Goal: Task Accomplishment & Management: Use online tool/utility

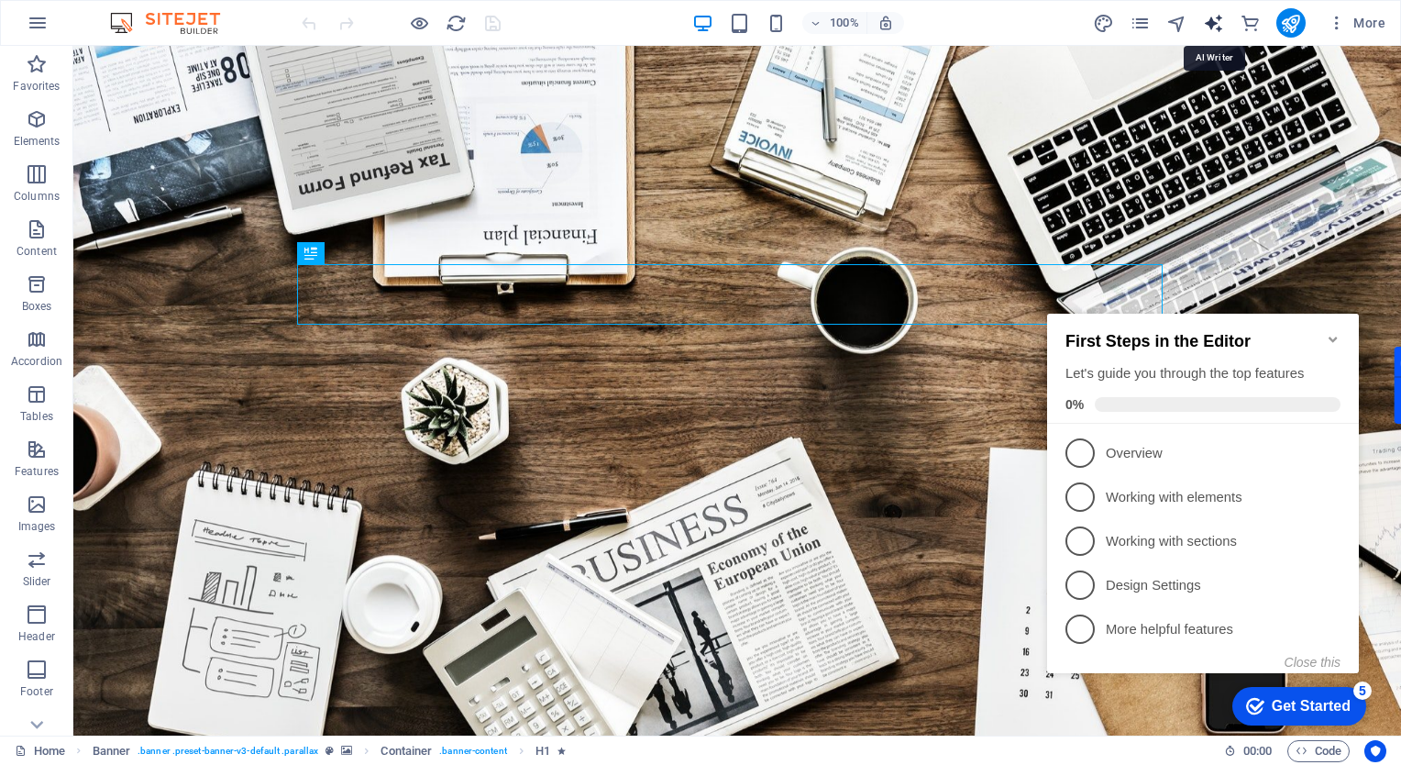
click at [1214, 22] on icon "text_generator" at bounding box center [1213, 23] width 21 height 21
select select "English"
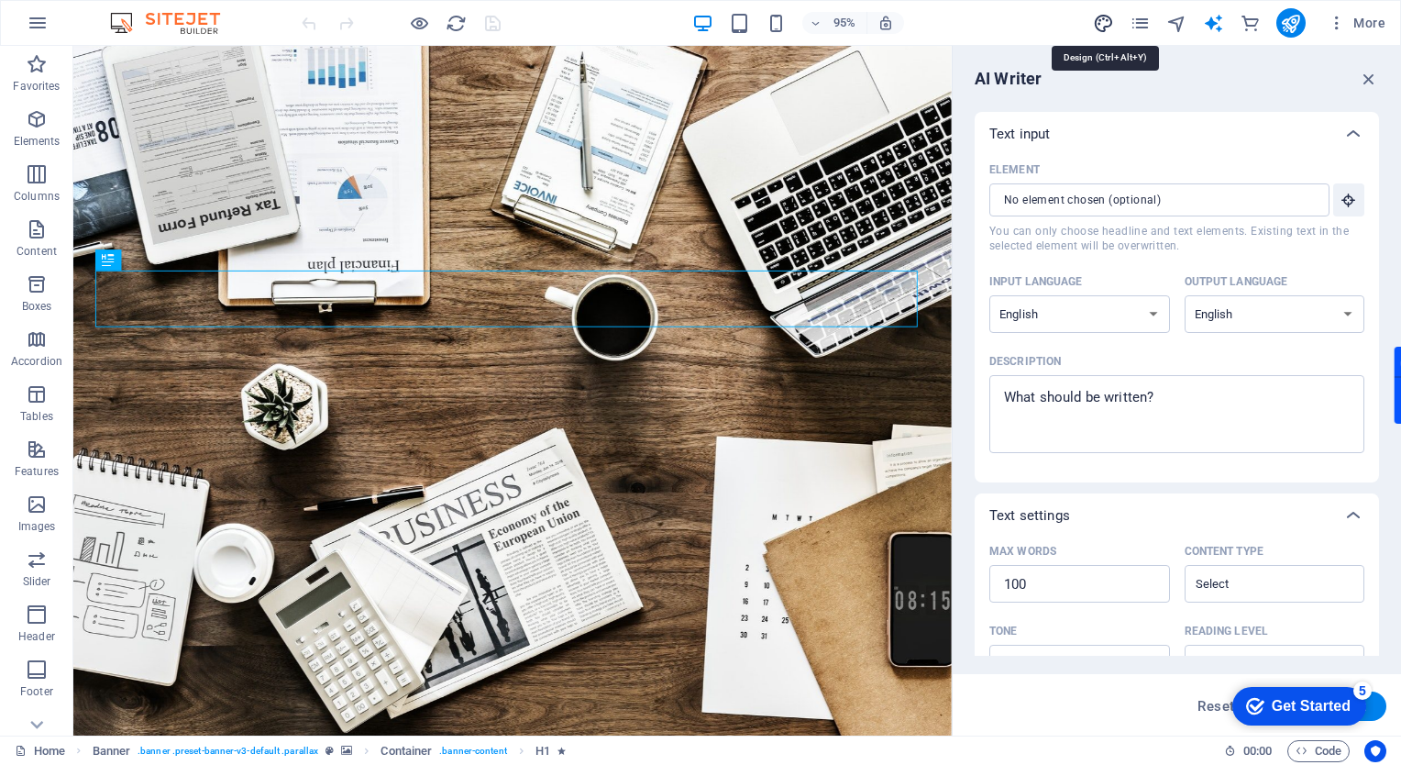
click at [1101, 23] on icon "design" at bounding box center [1103, 23] width 21 height 21
select select "rem"
select select "300"
select select "px"
select select "700"
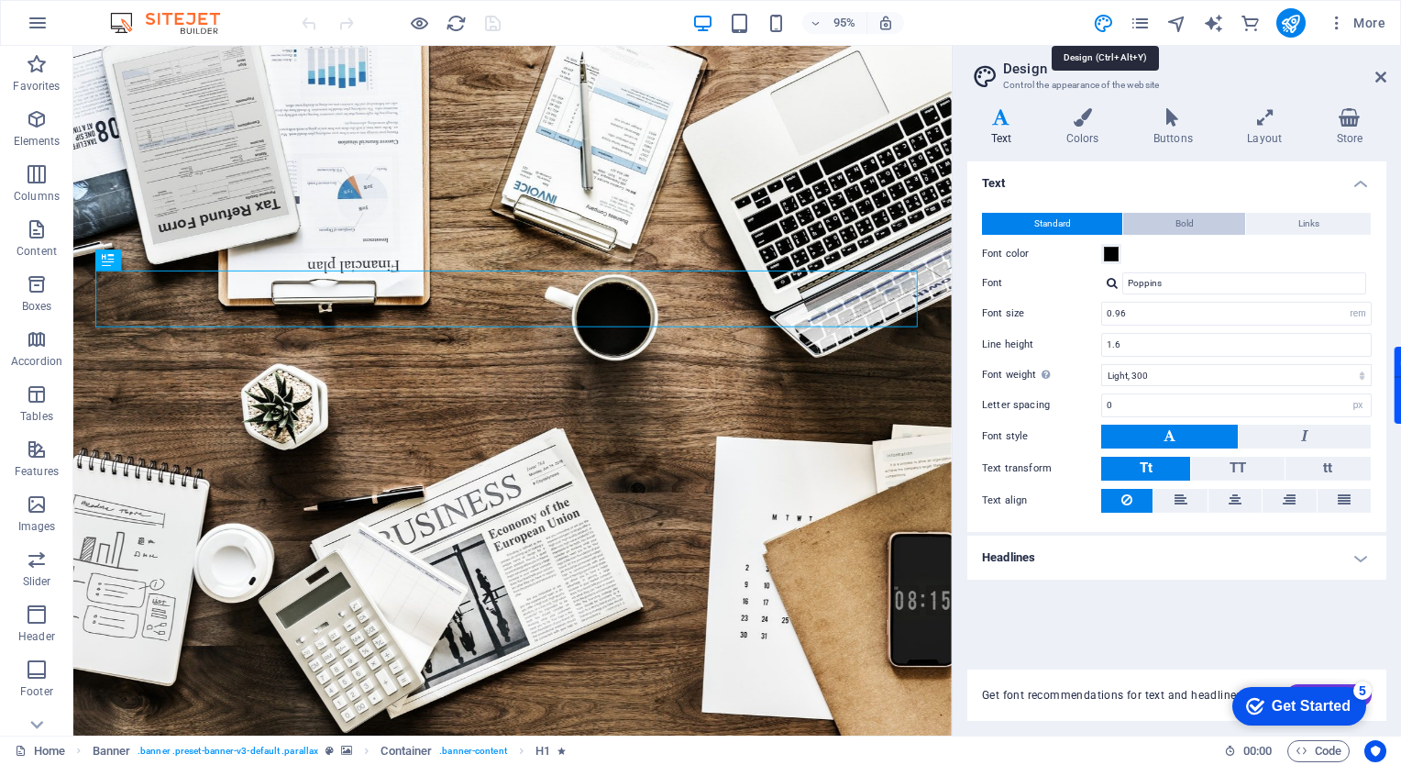
click at [1185, 227] on span "Bold" at bounding box center [1185, 224] width 18 height 22
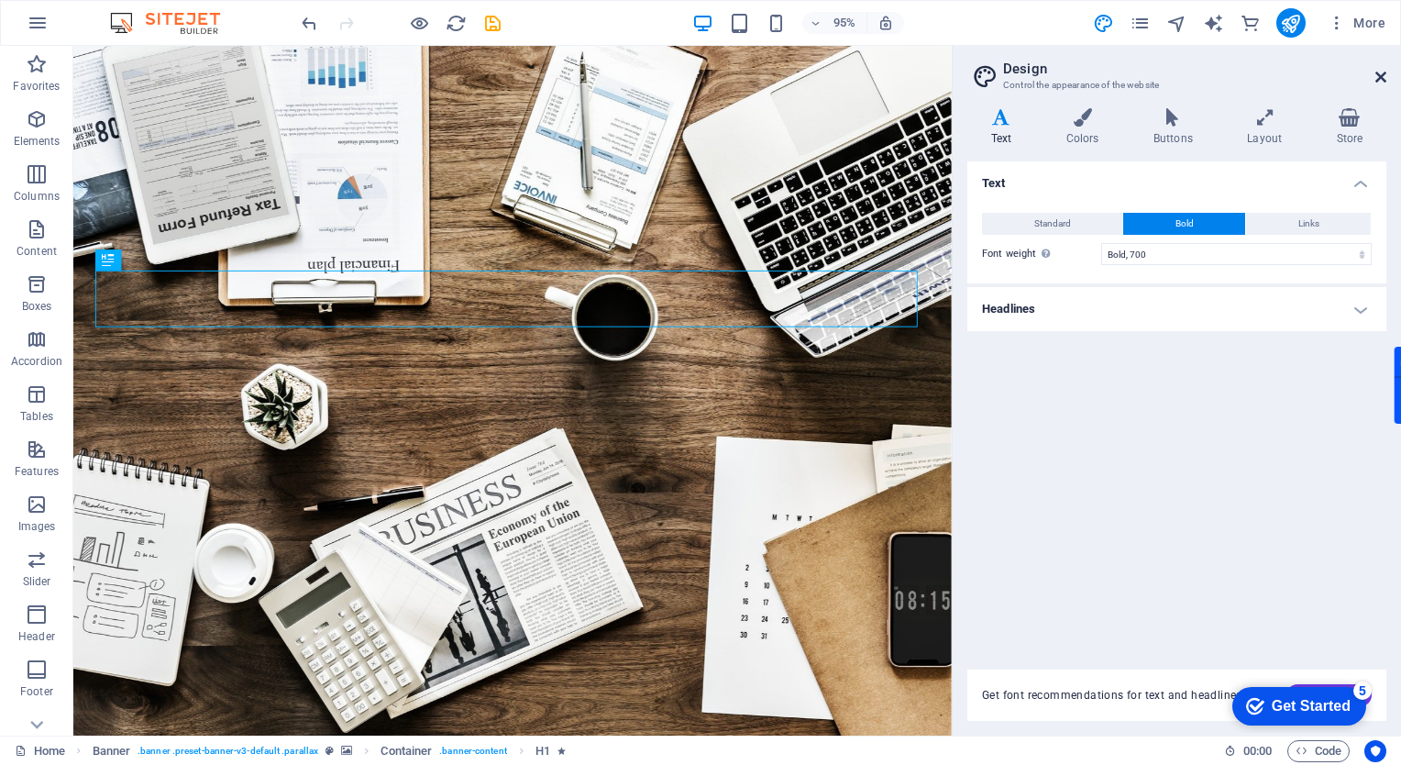
click at [1378, 75] on icon at bounding box center [1381, 77] width 11 height 15
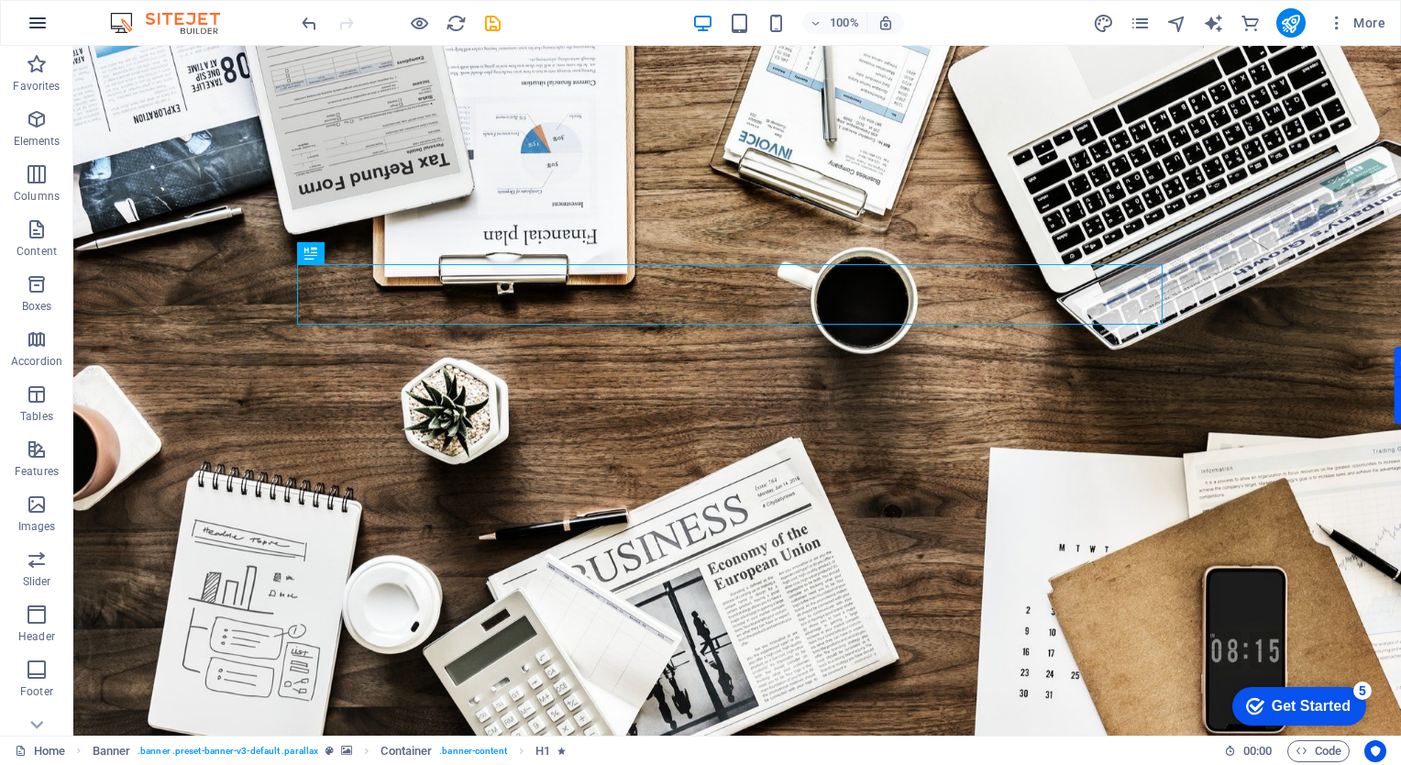
click at [46, 24] on icon "button" at bounding box center [38, 23] width 22 height 22
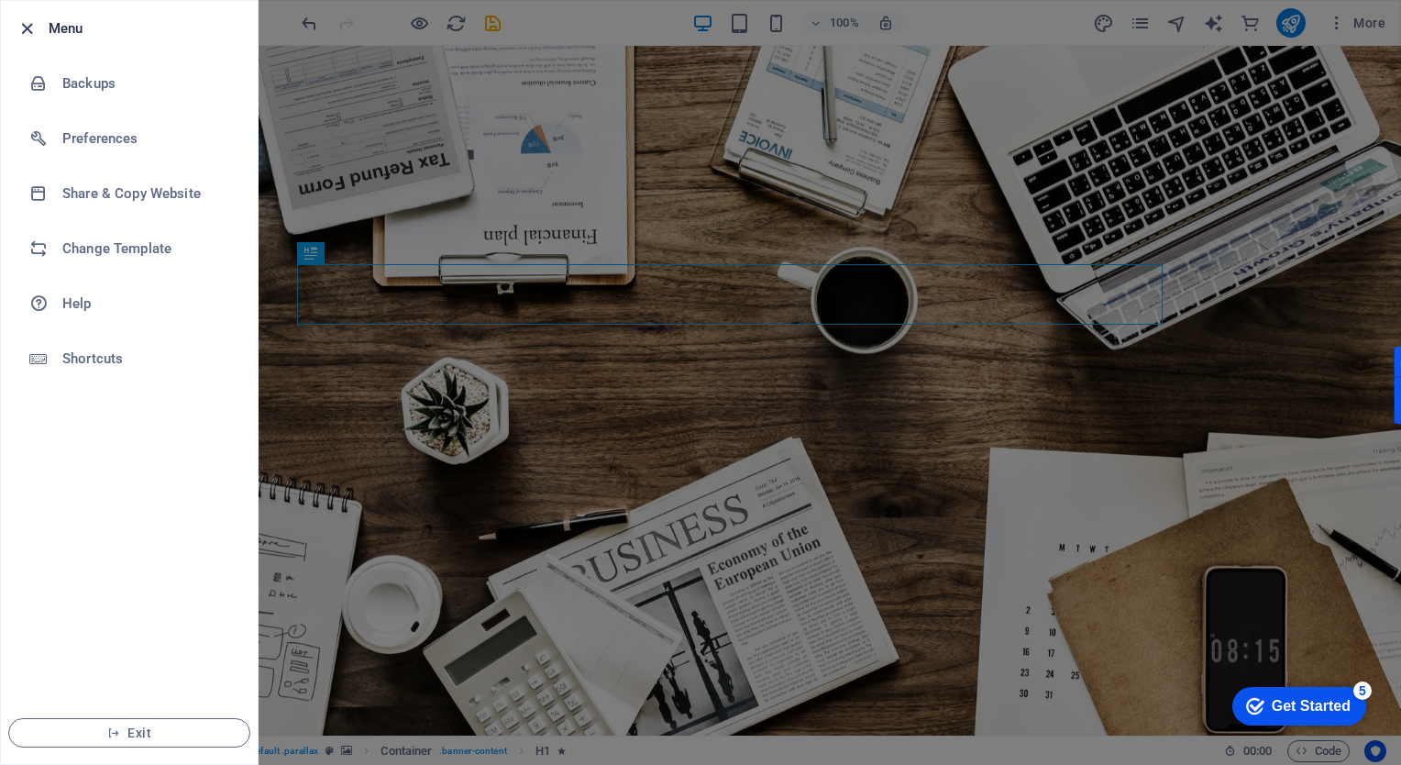
click at [25, 32] on icon "button" at bounding box center [27, 28] width 21 height 21
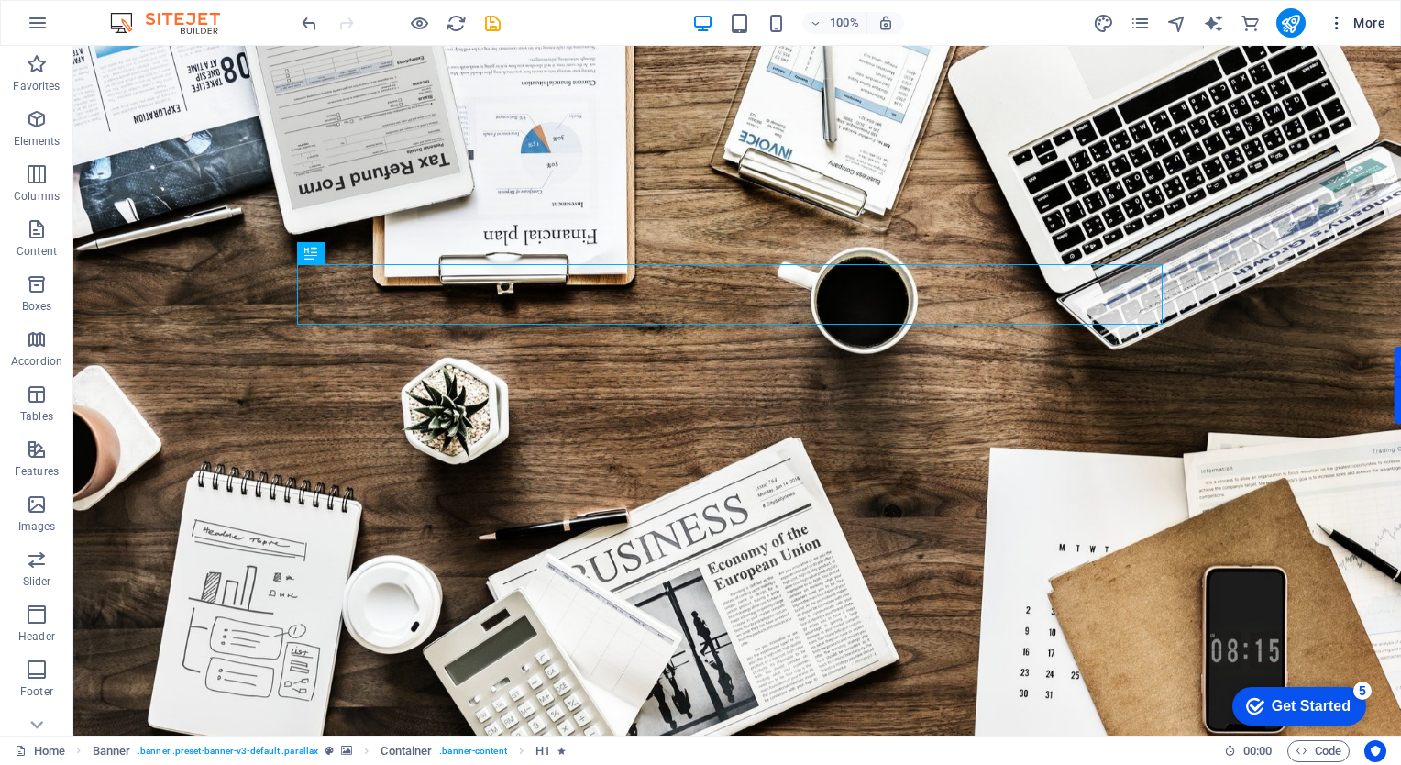
click at [1370, 23] on span "More" at bounding box center [1357, 23] width 58 height 18
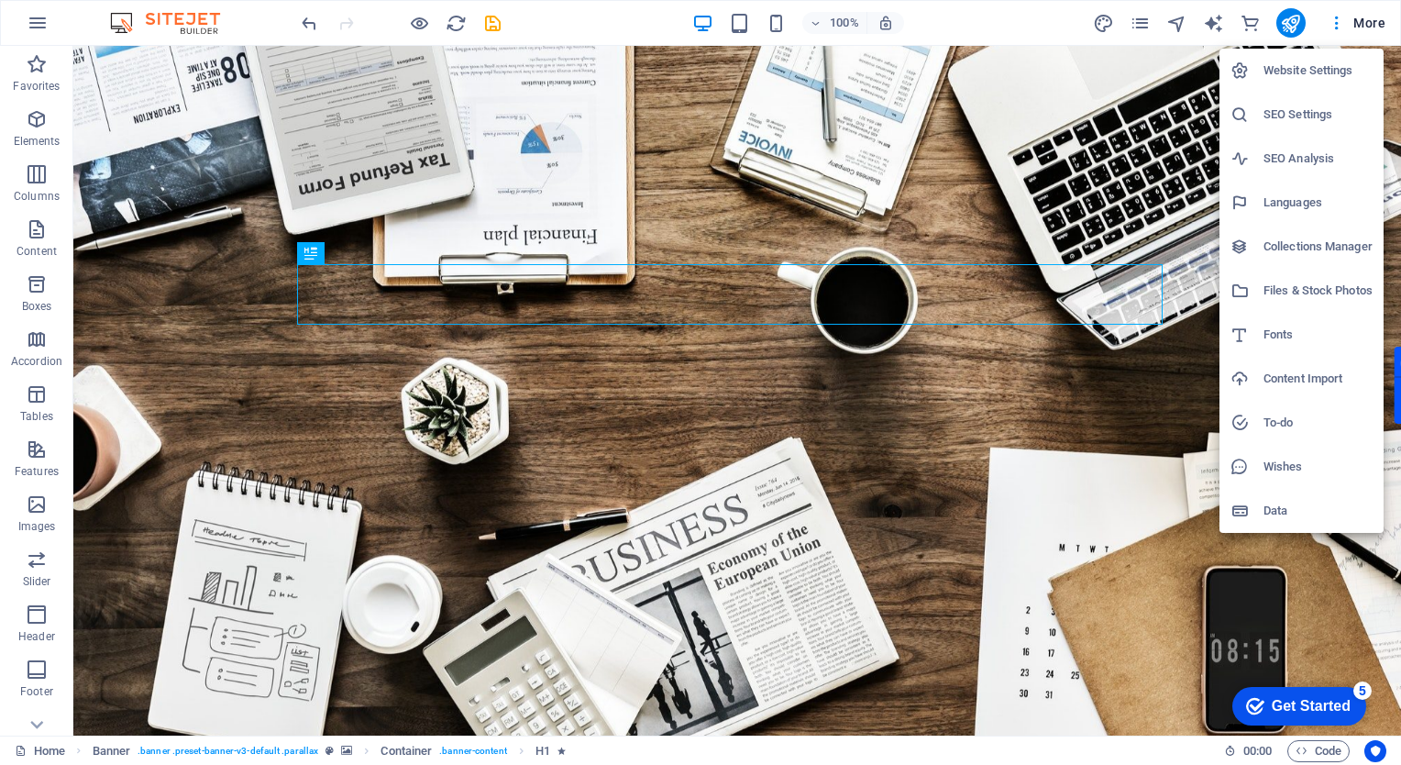
click at [1133, 359] on div at bounding box center [700, 382] width 1401 height 765
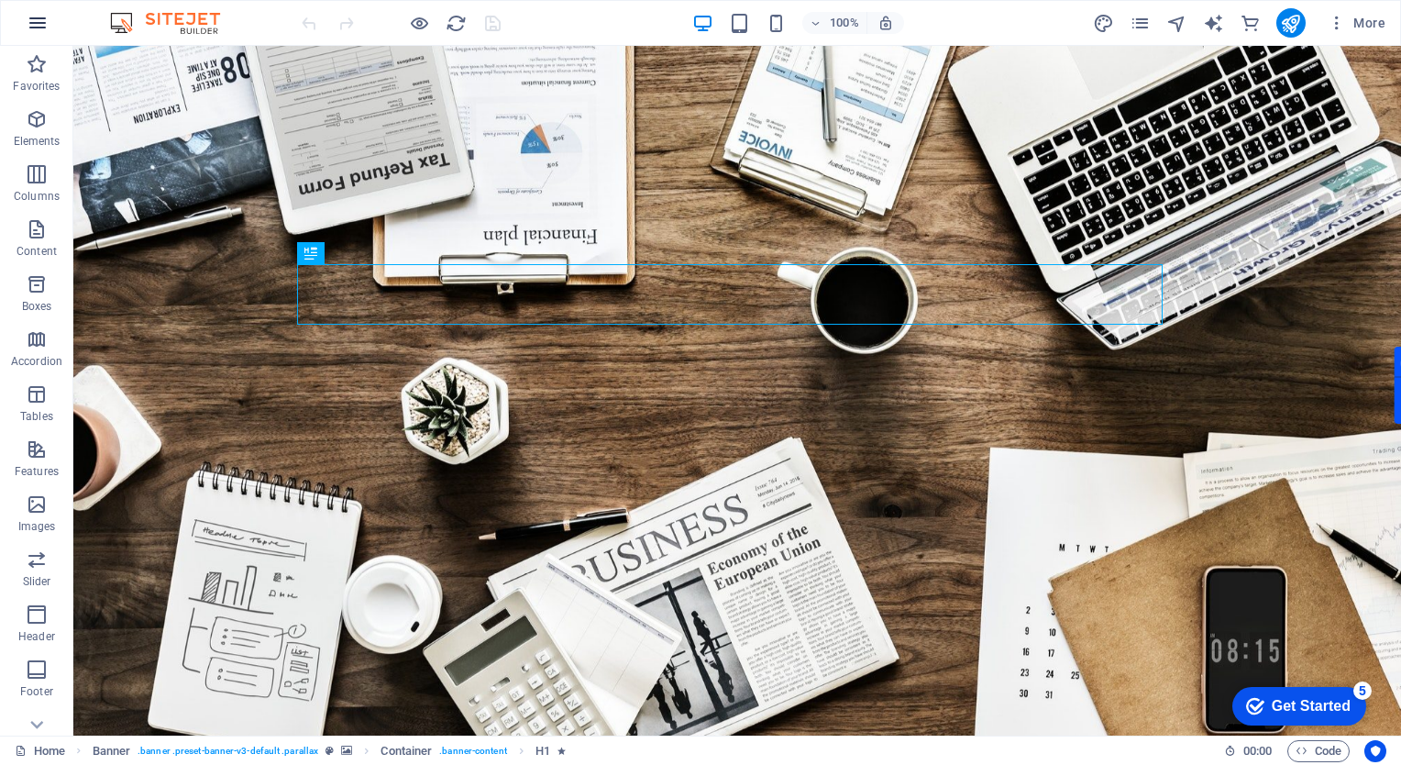
click at [36, 18] on icon "button" at bounding box center [38, 23] width 22 height 22
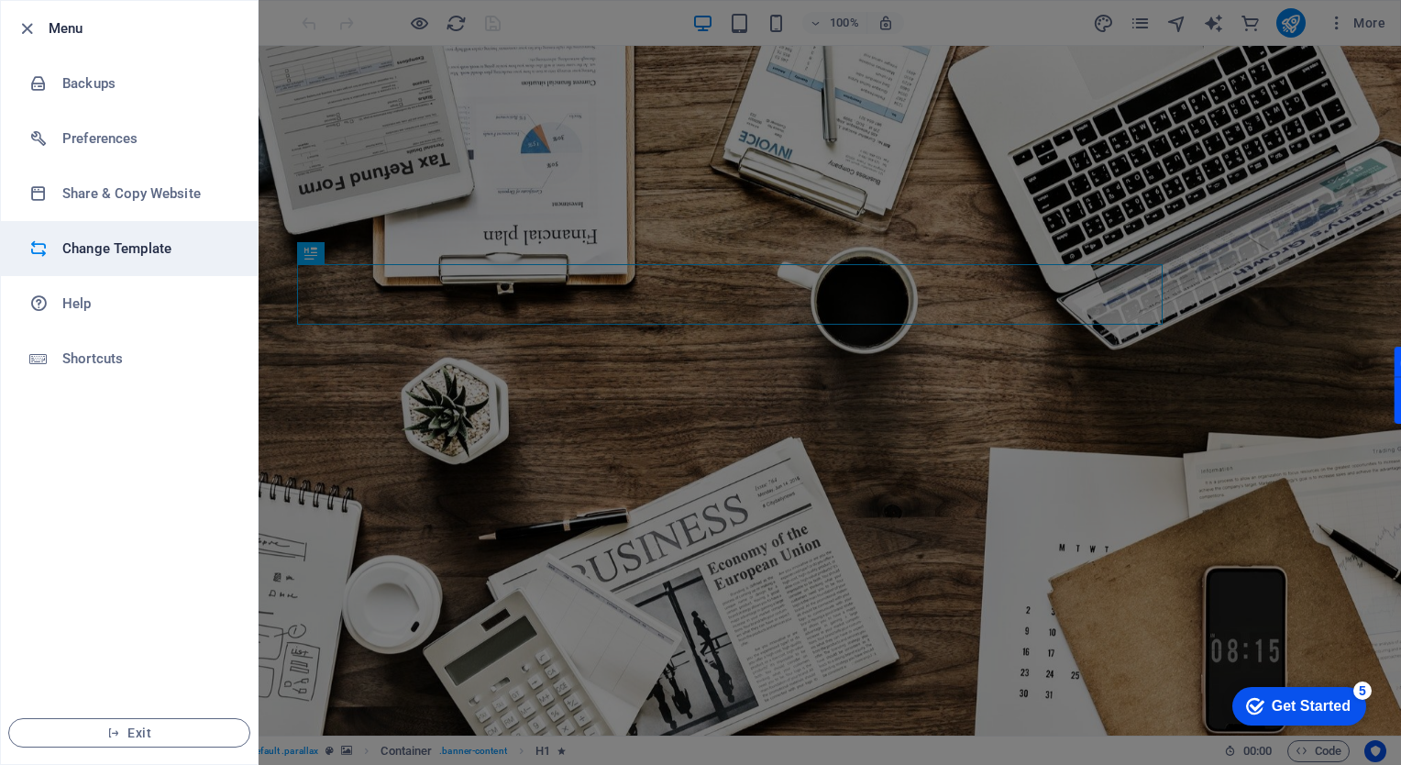
click at [132, 254] on h6 "Change Template" at bounding box center [147, 249] width 170 height 22
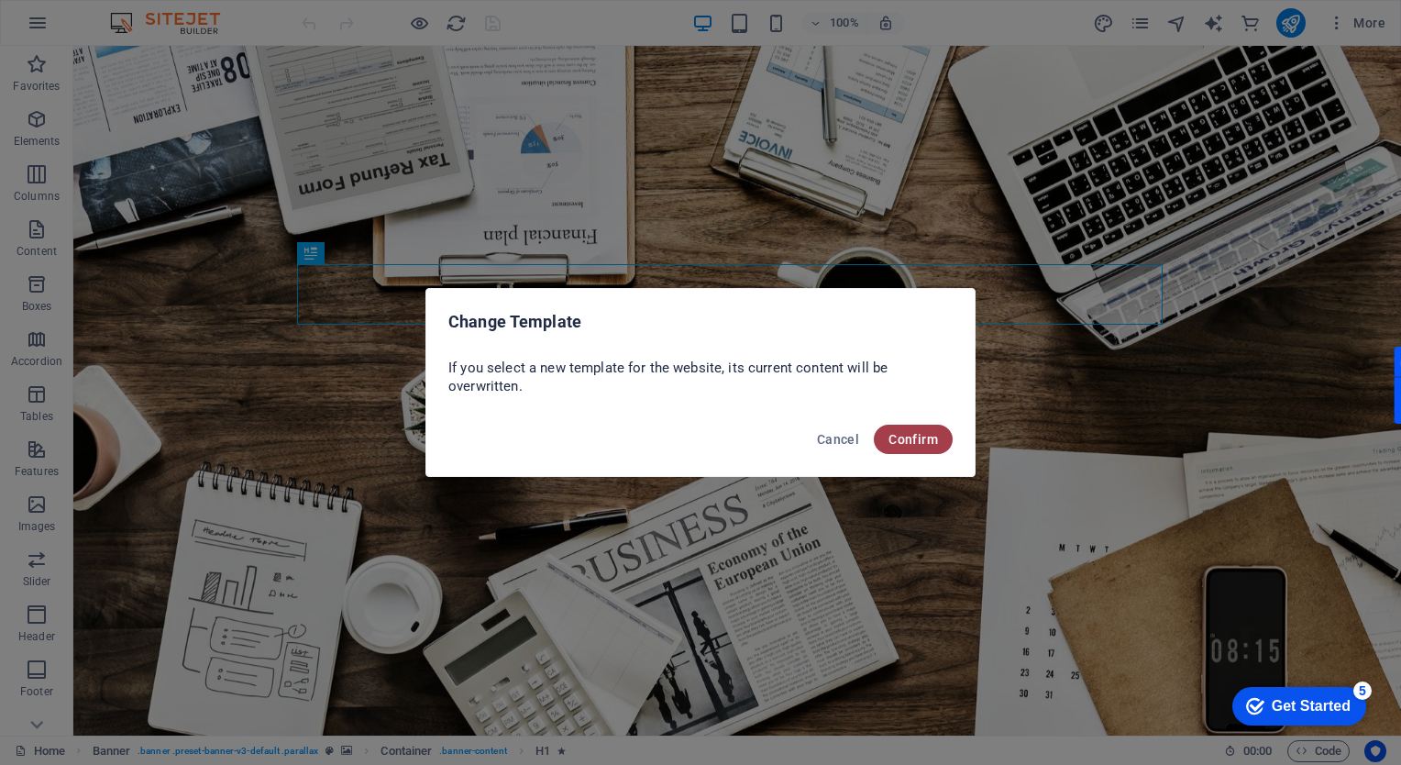
click at [916, 440] on span "Confirm" at bounding box center [914, 439] width 50 height 15
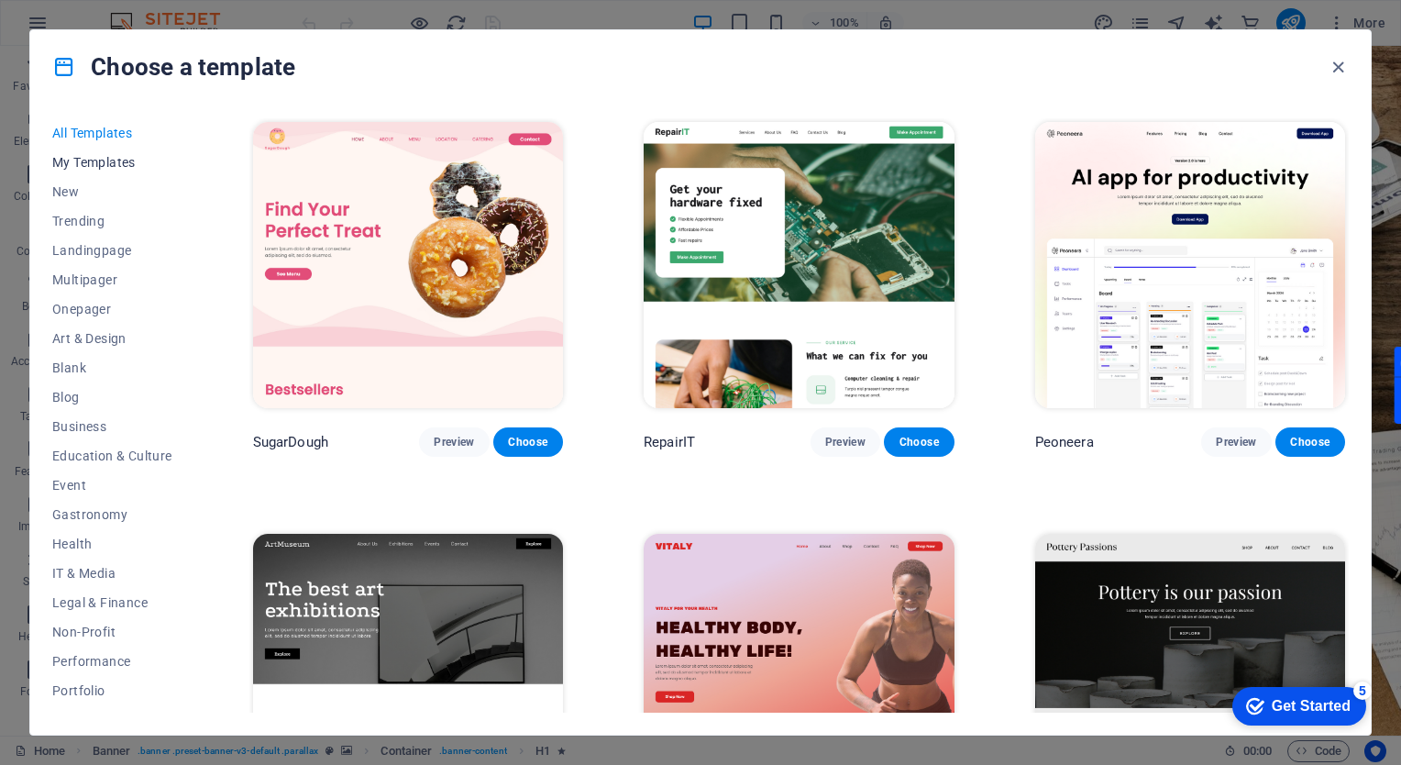
click at [100, 162] on span "My Templates" at bounding box center [112, 162] width 120 height 15
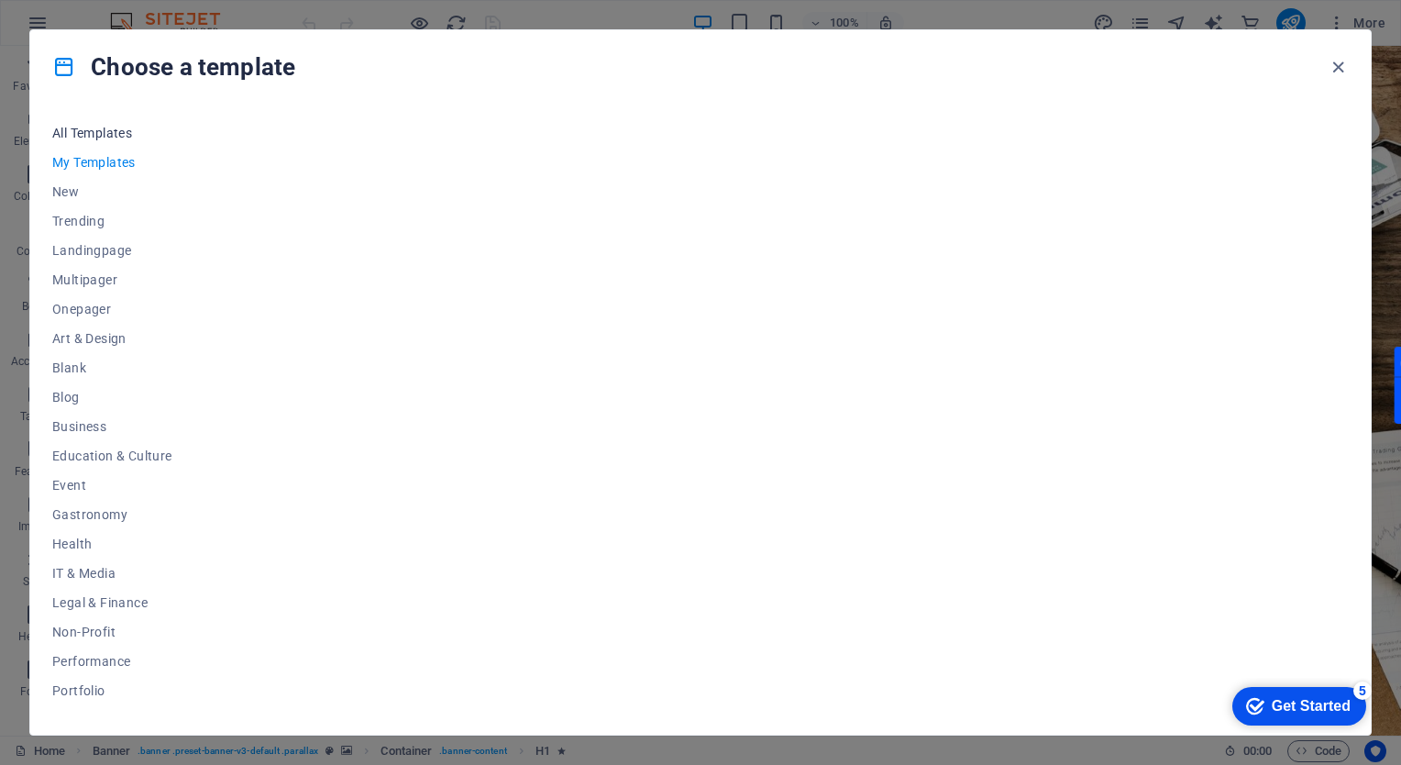
click at [104, 140] on button "All Templates" at bounding box center [112, 132] width 120 height 29
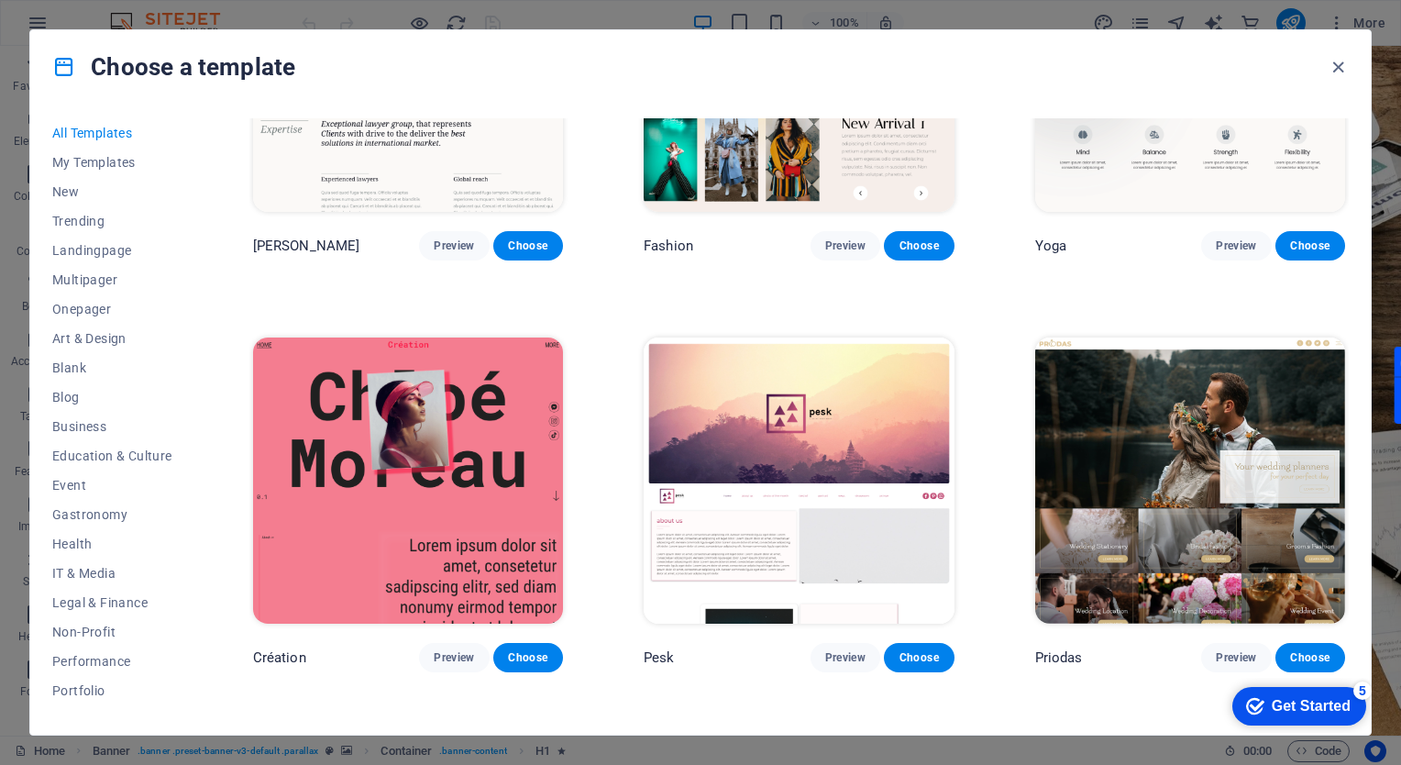
scroll to position [7104, 0]
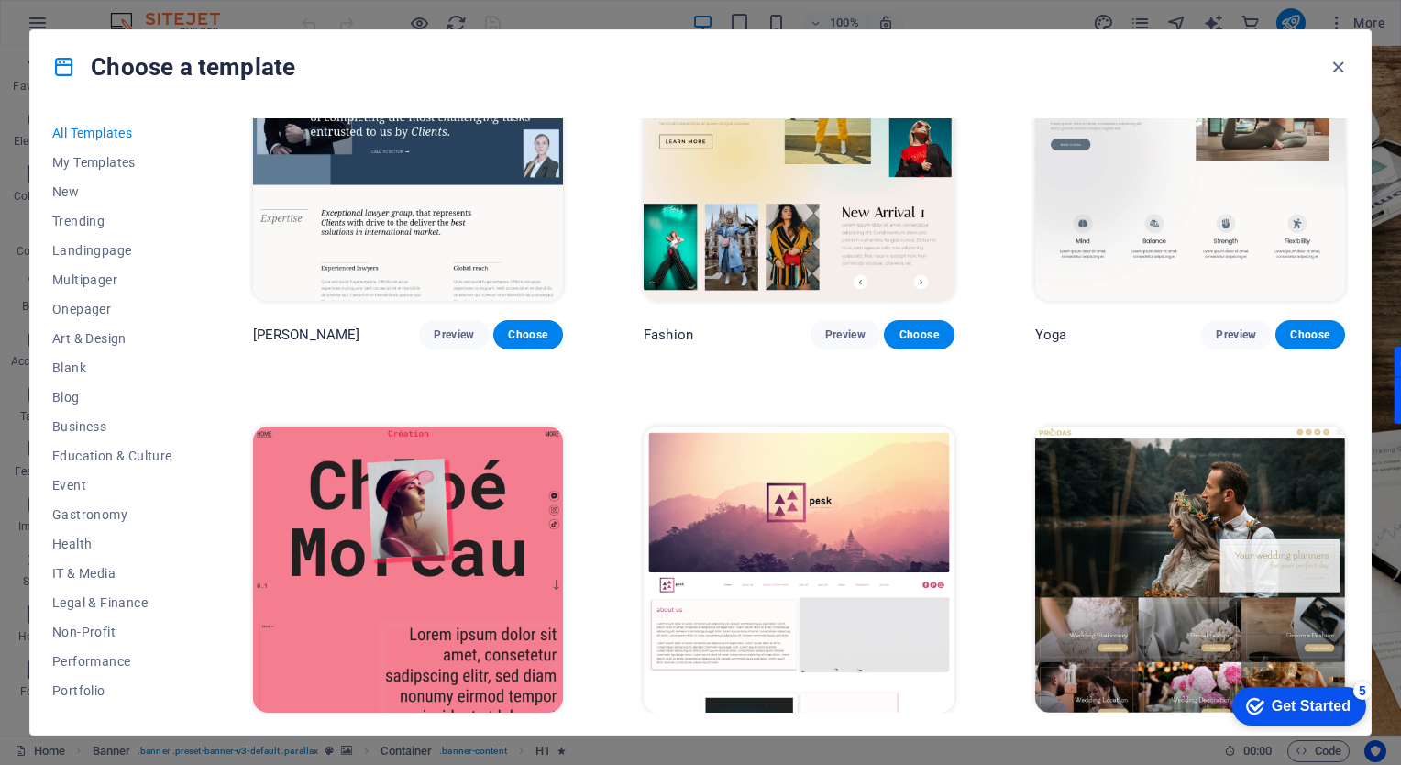
click at [1309, 698] on div "Get Started" at bounding box center [1311, 706] width 79 height 17
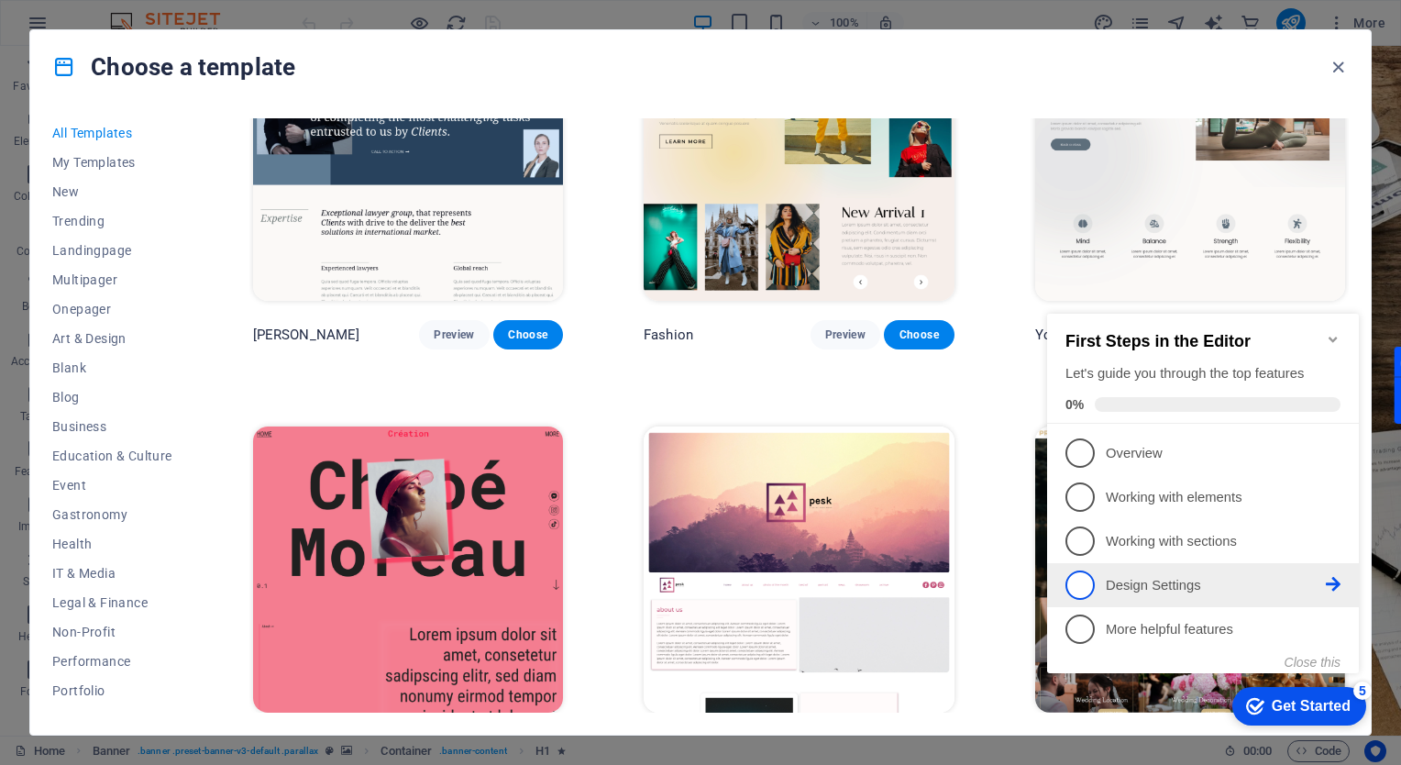
click at [1175, 580] on p "Design Settings - incomplete" at bounding box center [1216, 585] width 220 height 19
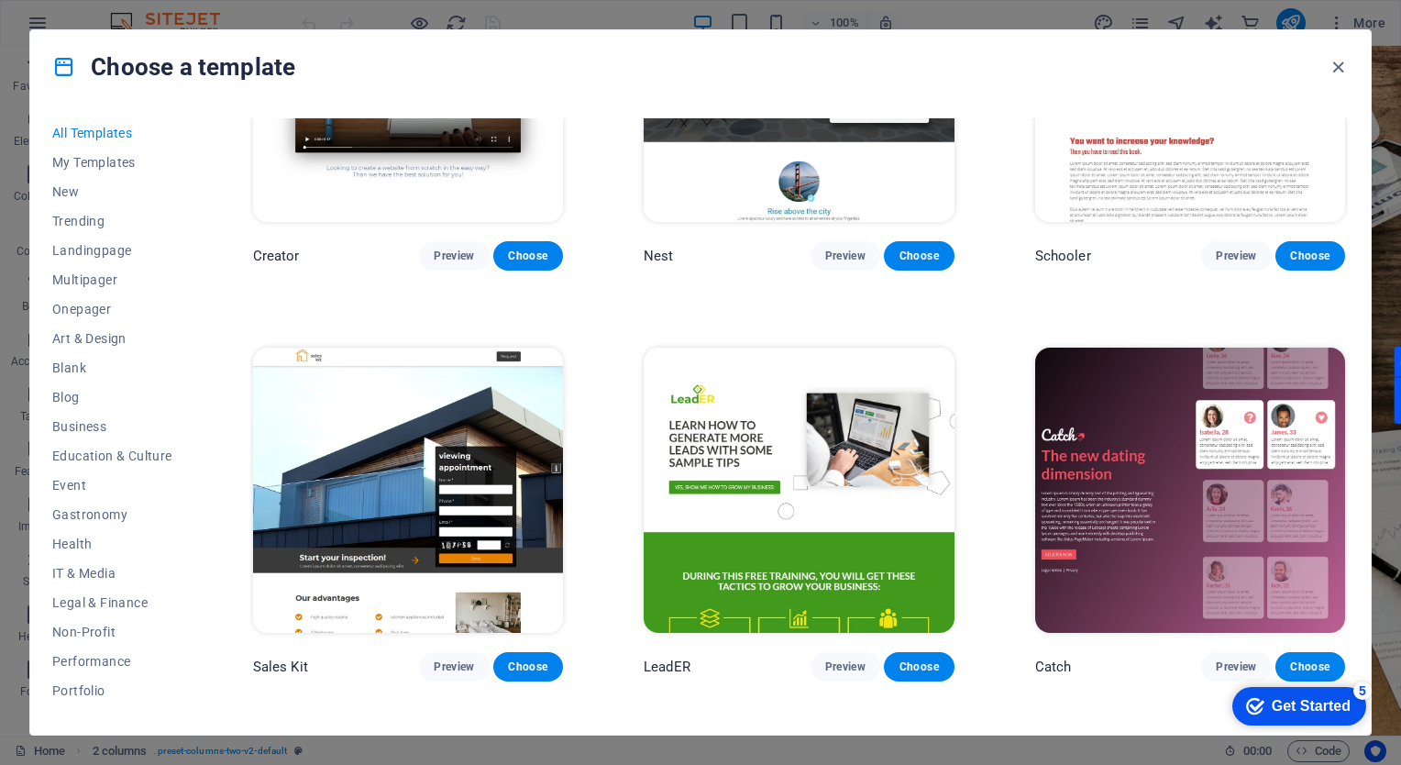
scroll to position [23511, 0]
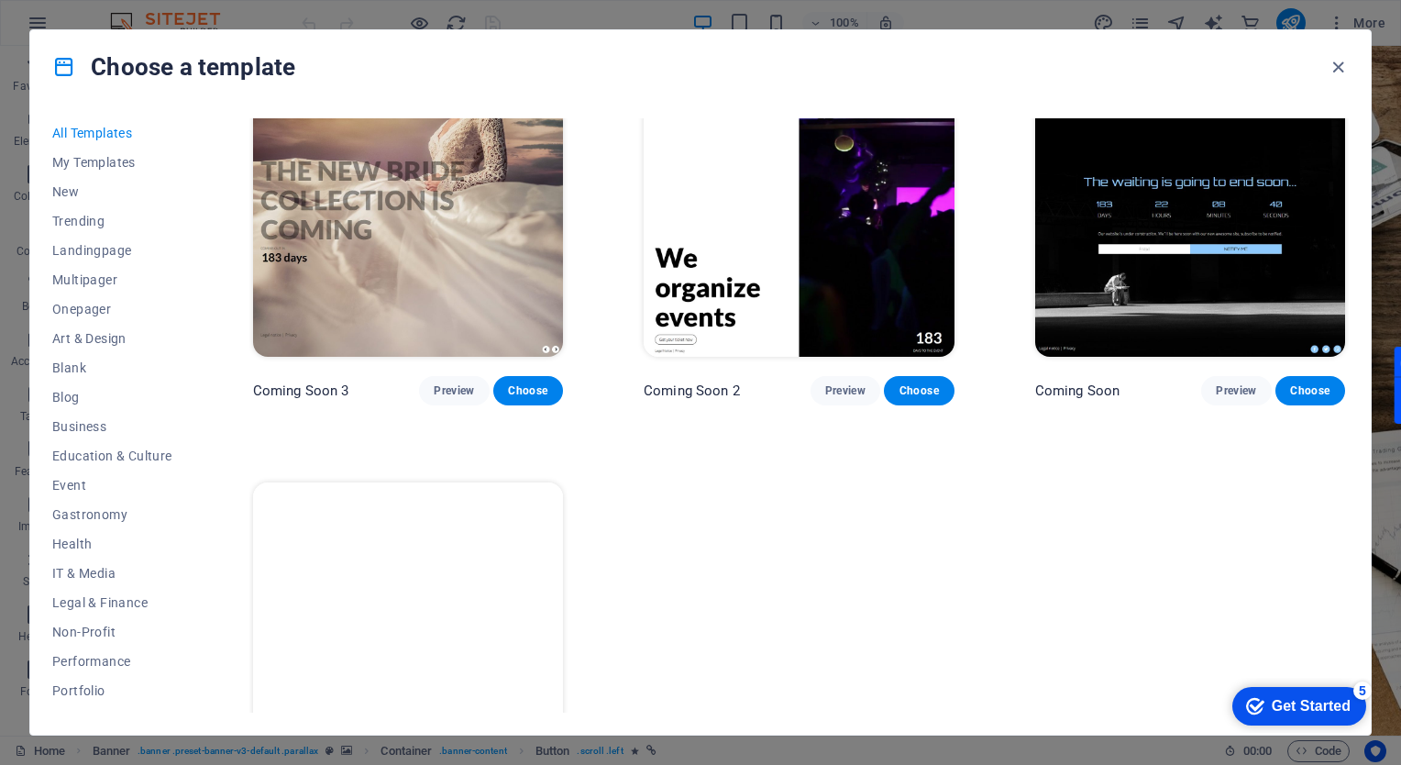
click at [1357, 207] on div "All Templates My Templates New Trending Landingpage Multipager Onepager Art & D…" at bounding box center [700, 419] width 1341 height 631
click at [1368, 215] on div "All Templates My Templates New Trending Landingpage Multipager Onepager Art & D…" at bounding box center [700, 419] width 1341 height 631
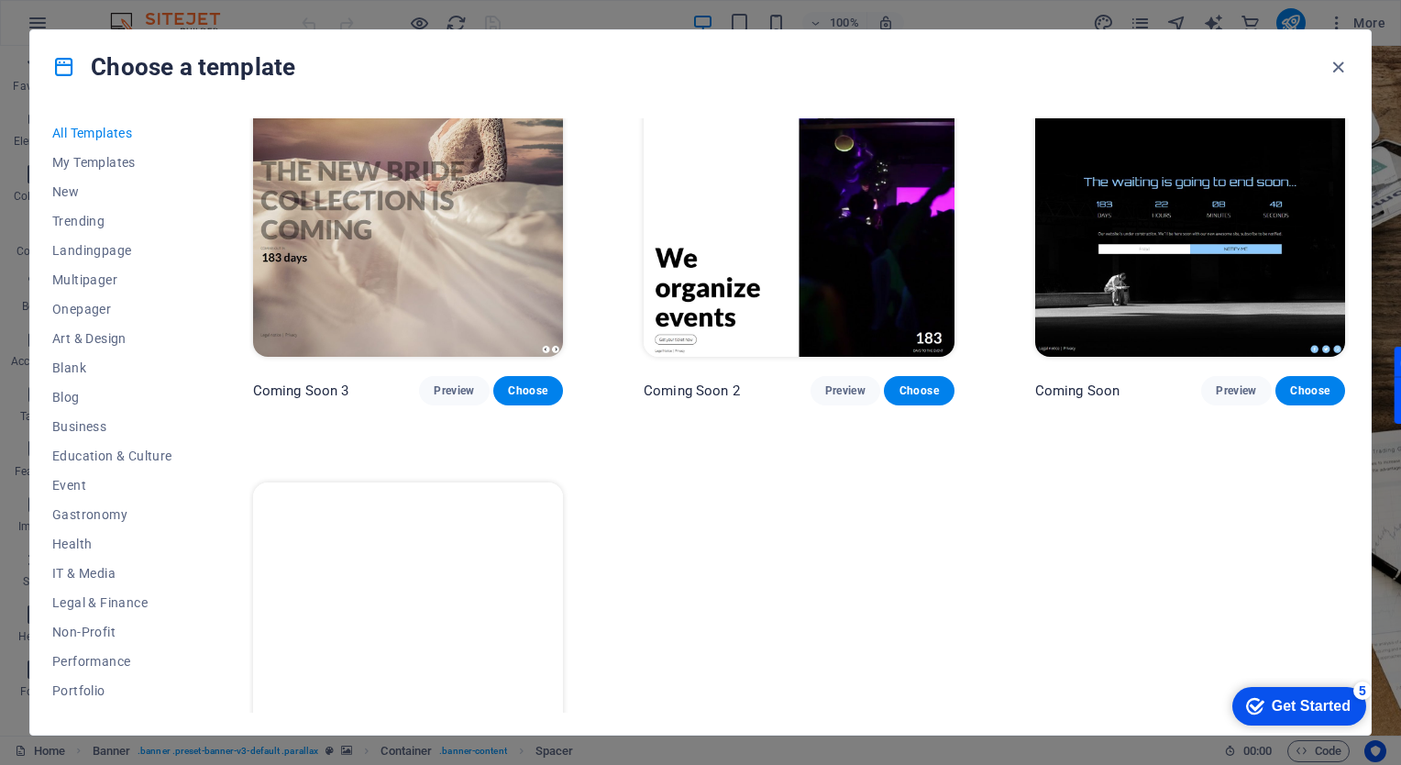
drag, startPoint x: 1368, startPoint y: 215, endPoint x: 1269, endPoint y: 359, distance: 175.5
click at [1269, 359] on div "All Templates My Templates New Trending Landingpage Multipager Onepager Art & D…" at bounding box center [700, 419] width 1341 height 631
click at [1347, 63] on icon "button" at bounding box center [1338, 67] width 21 height 21
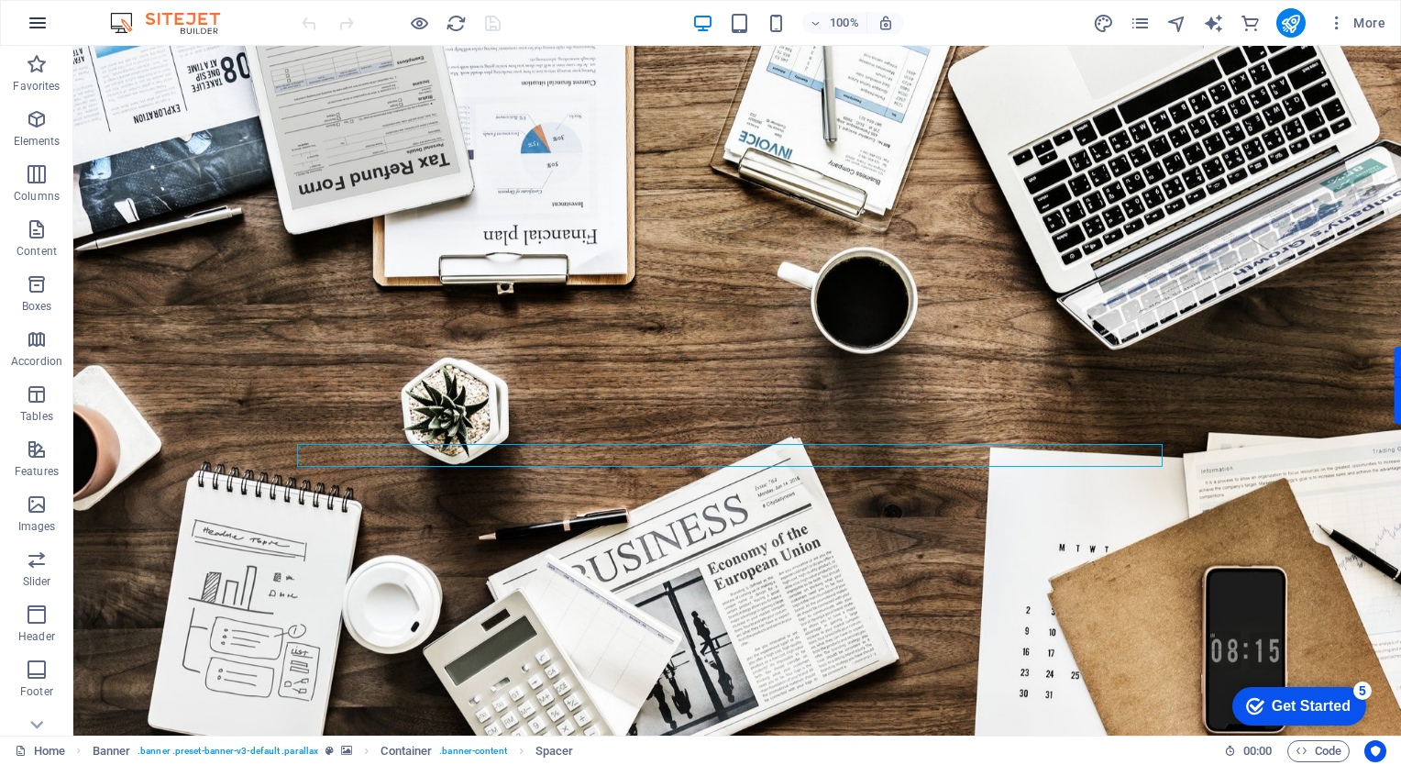
click at [29, 20] on icon "button" at bounding box center [38, 23] width 22 height 22
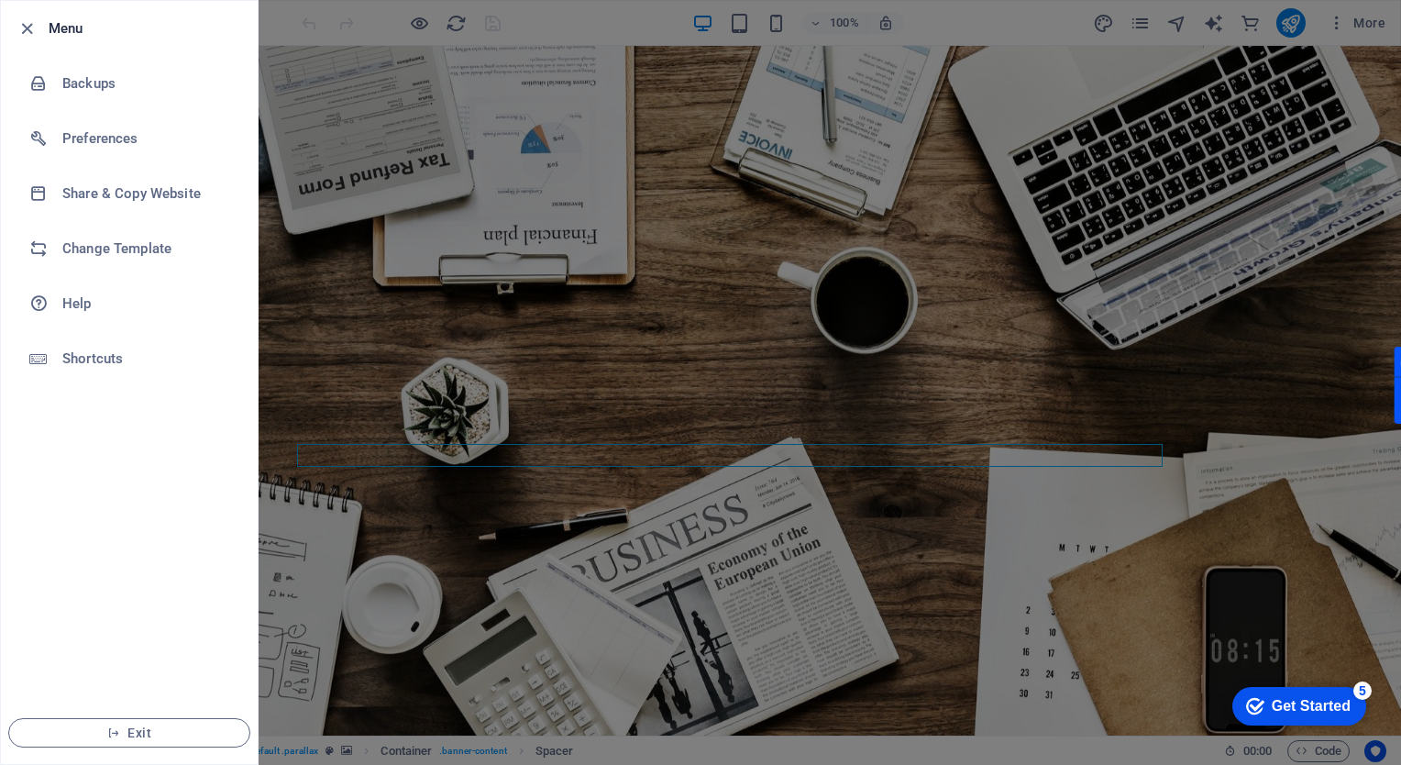
click at [372, 121] on div at bounding box center [700, 382] width 1401 height 765
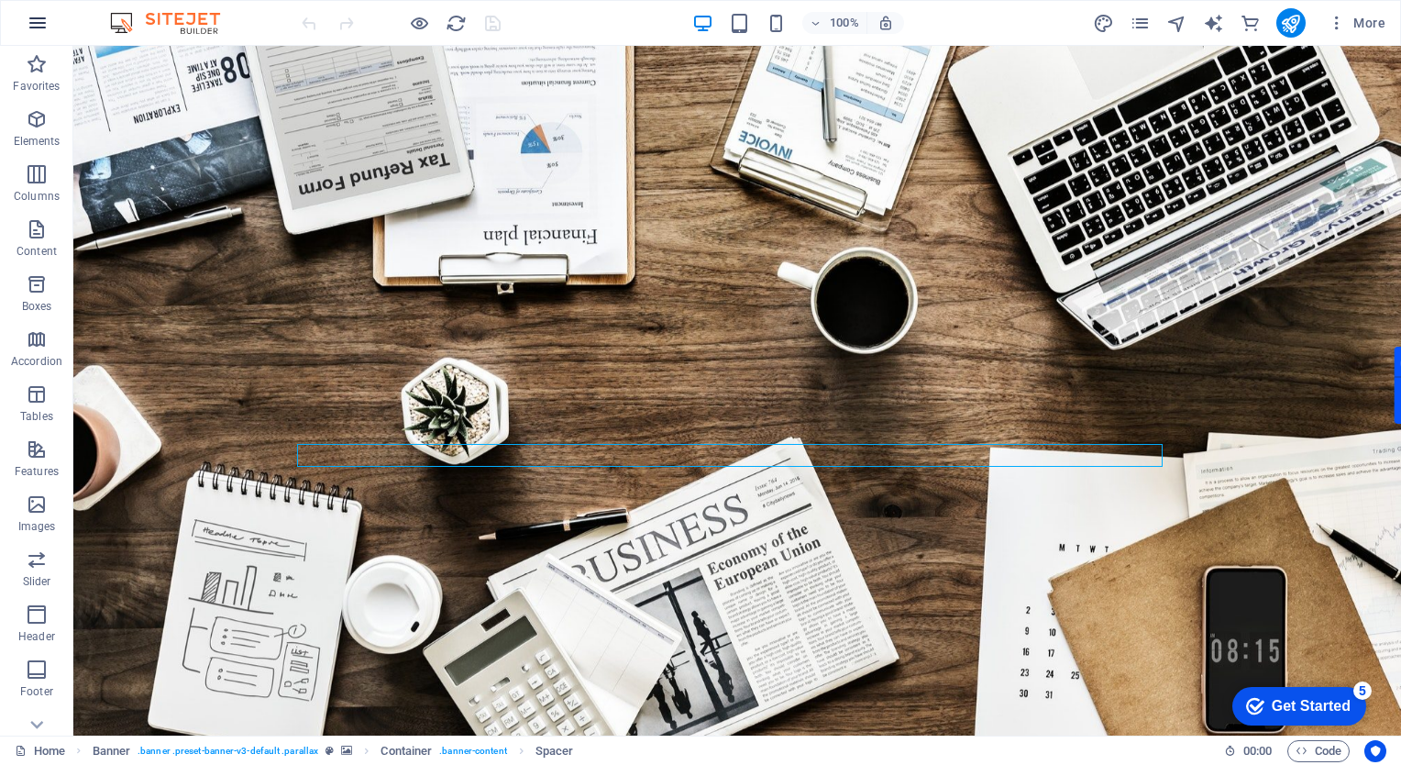
click at [37, 20] on icon "button" at bounding box center [38, 23] width 22 height 22
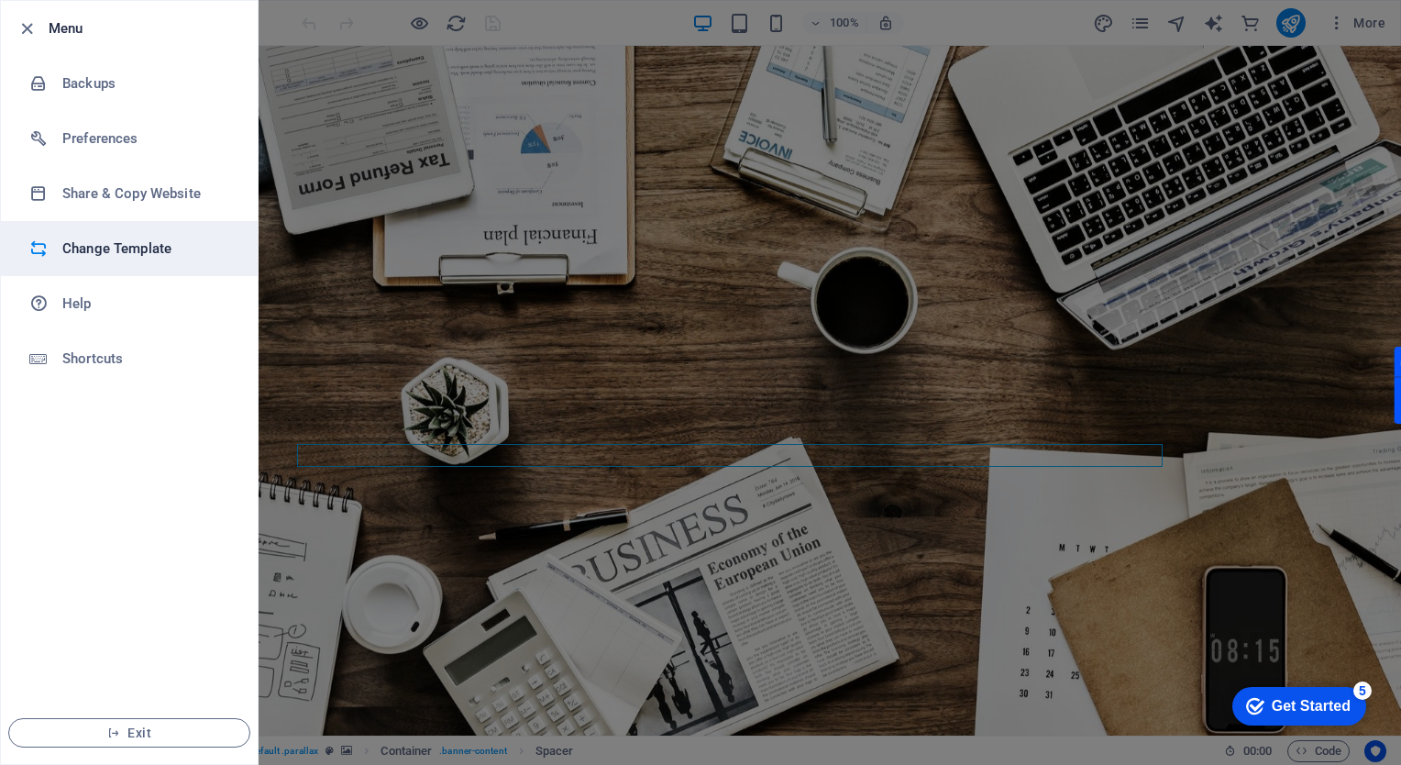
click at [153, 241] on h6 "Change Template" at bounding box center [147, 249] width 170 height 22
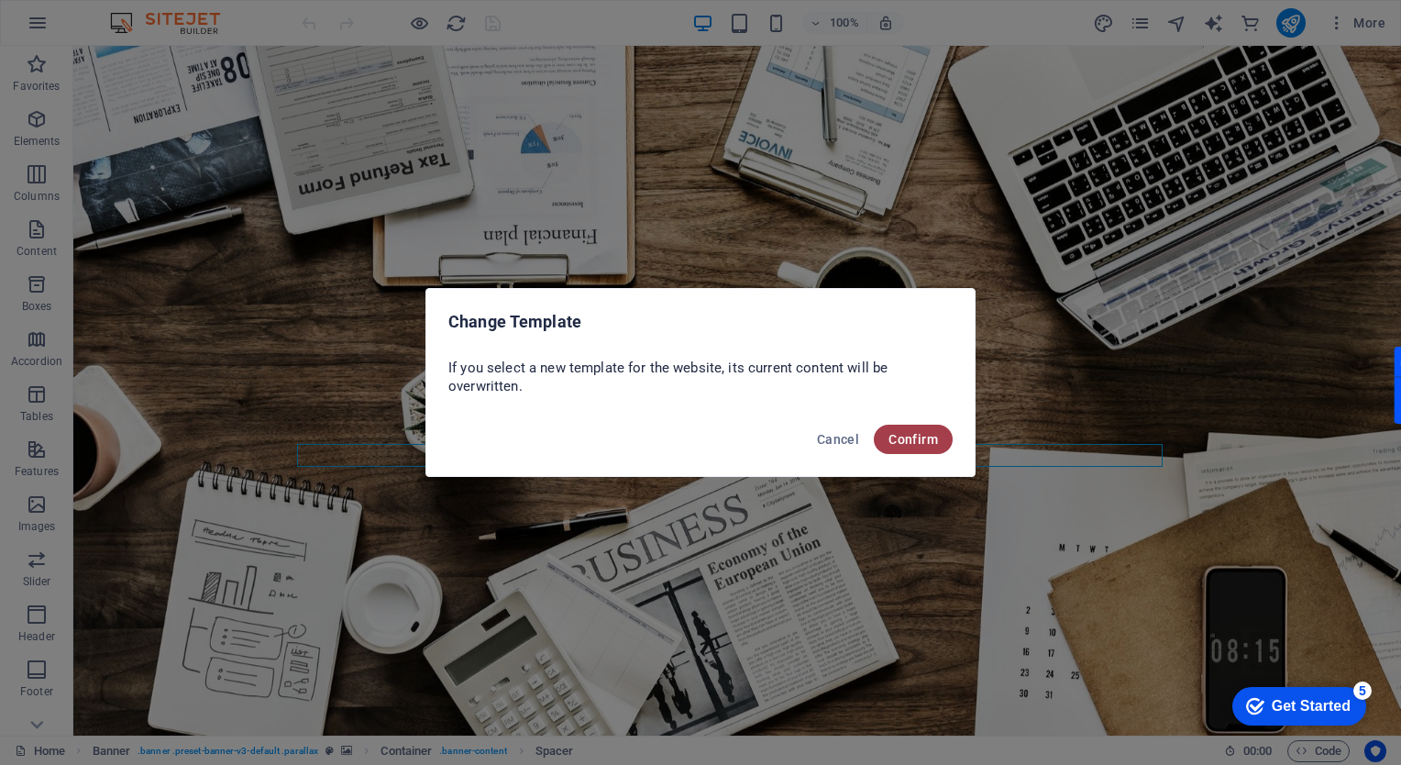
click at [896, 438] on span "Confirm" at bounding box center [914, 439] width 50 height 15
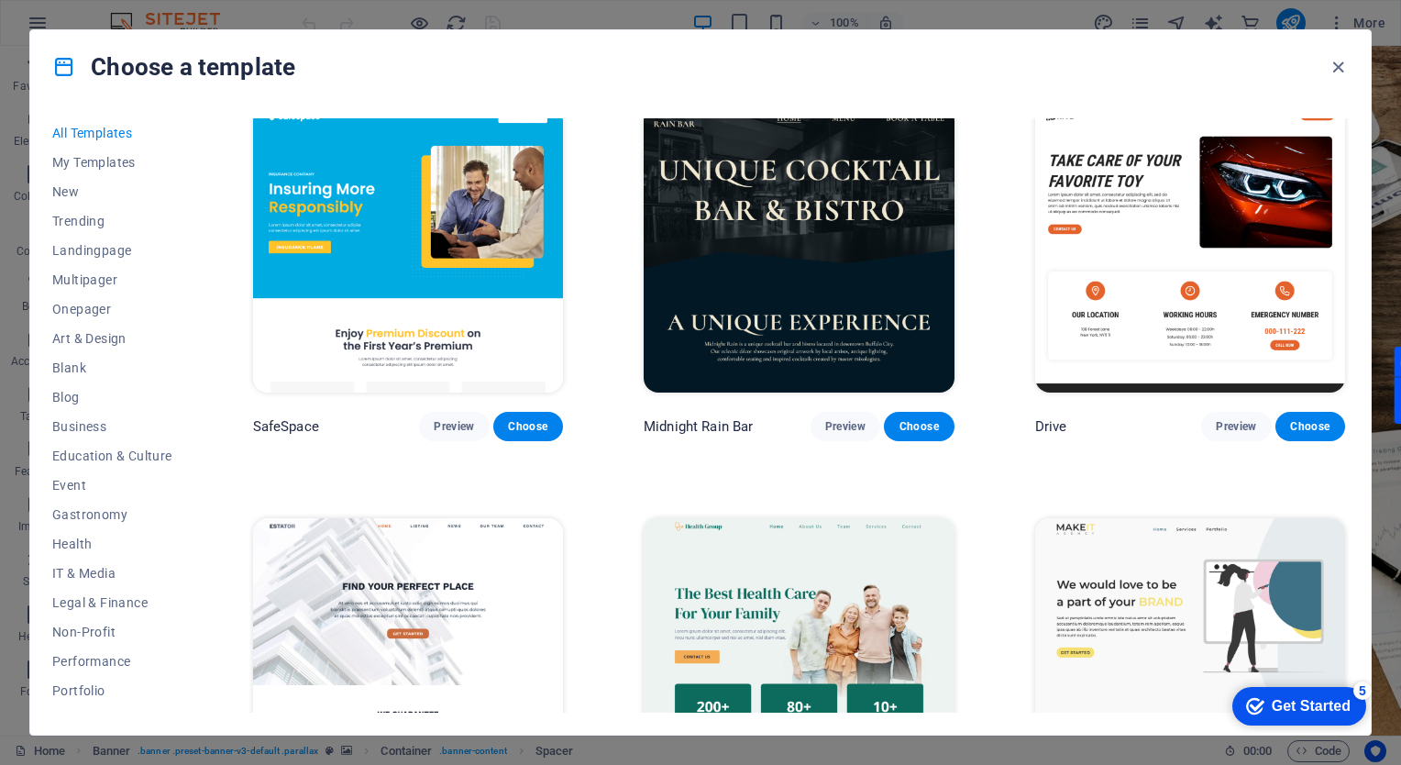
scroll to position [4101, 0]
